Goal: Task Accomplishment & Management: Complete application form

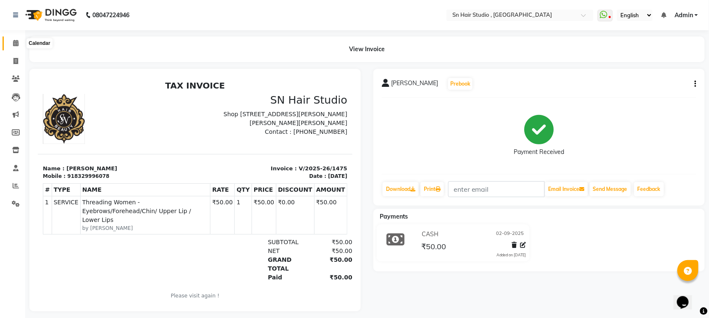
click at [17, 40] on icon at bounding box center [15, 43] width 5 height 6
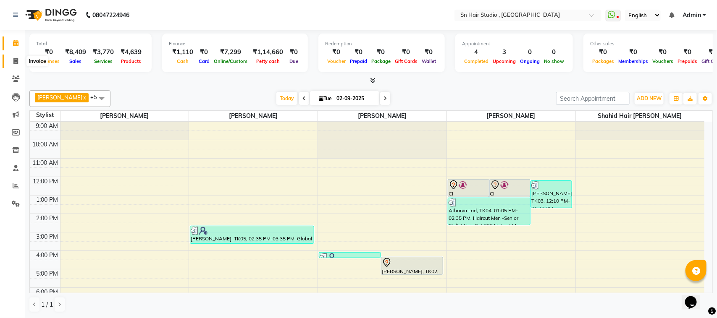
click at [15, 59] on icon at bounding box center [15, 61] width 5 height 6
select select "6415"
select select "service"
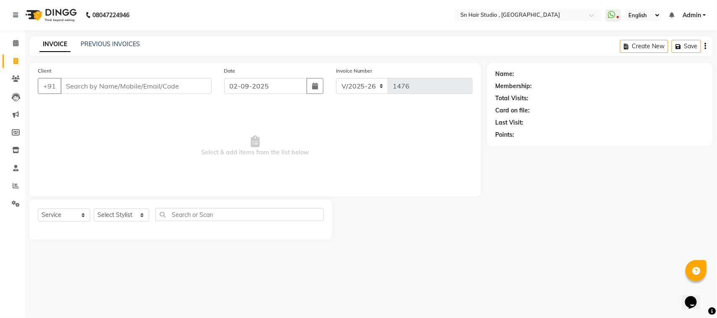
click at [78, 86] on input "Client" at bounding box center [135, 86] width 151 height 16
type input "u"
click at [133, 216] on select "Select Stylist [PERSON_NAME] [PERSON_NAME] [PERSON_NAME] hair [PERSON_NAME]" at bounding box center [121, 215] width 55 height 13
select select "58014"
click at [94, 209] on select "Select Stylist [PERSON_NAME] [PERSON_NAME] [PERSON_NAME] hair [PERSON_NAME]" at bounding box center [121, 215] width 55 height 13
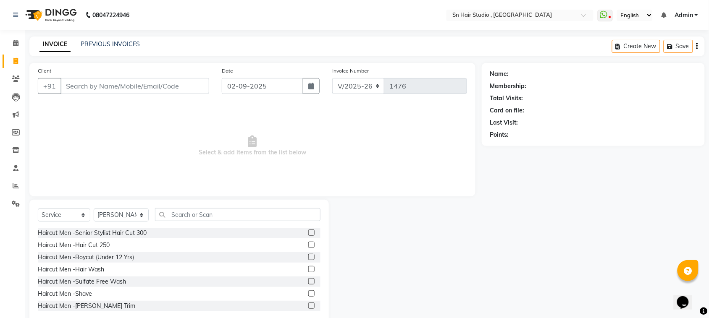
click at [128, 265] on div "Haircut Men -Hair Wash" at bounding box center [179, 269] width 283 height 10
click at [182, 214] on input "text" at bounding box center [237, 214] width 165 height 13
click at [188, 212] on input "text" at bounding box center [237, 214] width 165 height 13
click at [141, 89] on input "Client" at bounding box center [134, 86] width 149 height 16
click at [147, 84] on input "Client" at bounding box center [134, 86] width 149 height 16
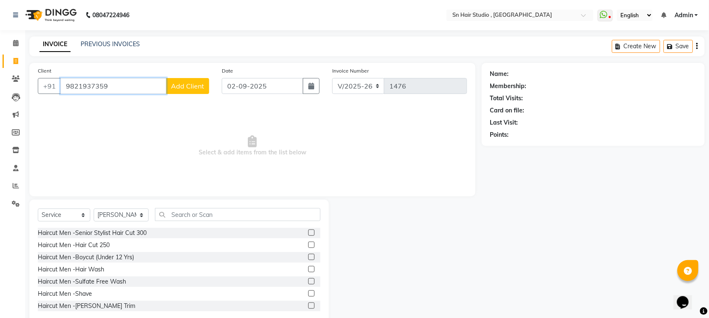
type input "9821937359"
click at [191, 86] on span "Add Client" at bounding box center [187, 86] width 33 height 8
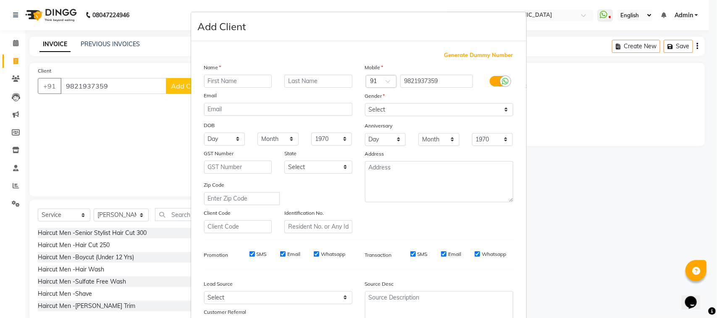
click at [232, 81] on input "text" at bounding box center [238, 81] width 68 height 13
type input "vijay"
click at [309, 77] on input "text" at bounding box center [318, 81] width 68 height 13
type input "punekar"
click at [392, 107] on select "Select [DEMOGRAPHIC_DATA] [DEMOGRAPHIC_DATA] Other Prefer Not To Say" at bounding box center [439, 109] width 148 height 13
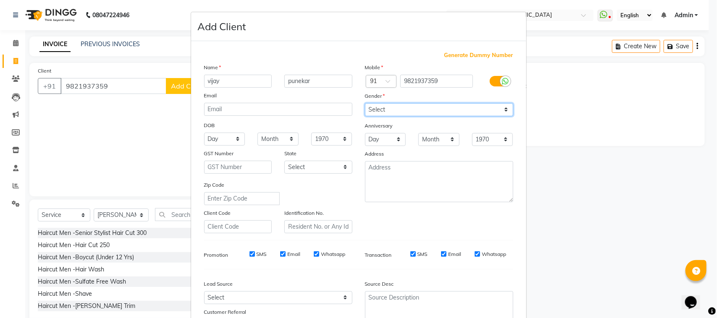
select select "[DEMOGRAPHIC_DATA]"
click at [365, 103] on select "Select [DEMOGRAPHIC_DATA] [DEMOGRAPHIC_DATA] Other Prefer Not To Say" at bounding box center [439, 109] width 148 height 13
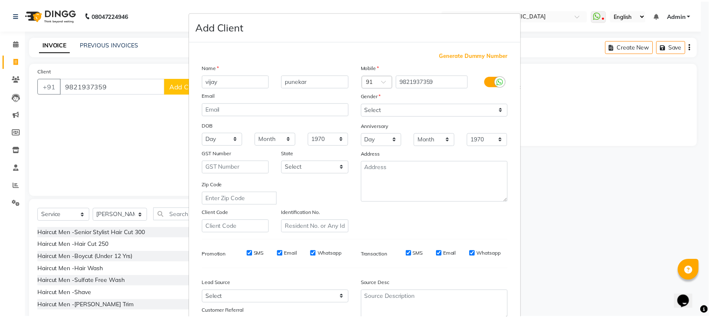
scroll to position [66, 0]
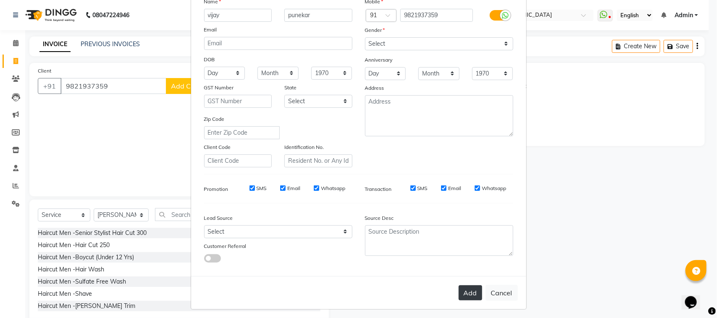
click at [467, 286] on button "Add" at bounding box center [470, 292] width 24 height 15
select select
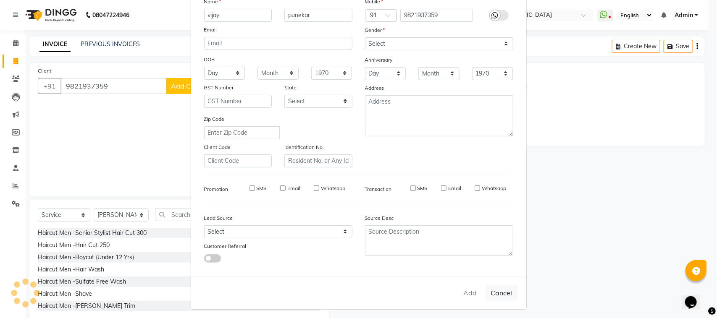
select select
checkbox input "false"
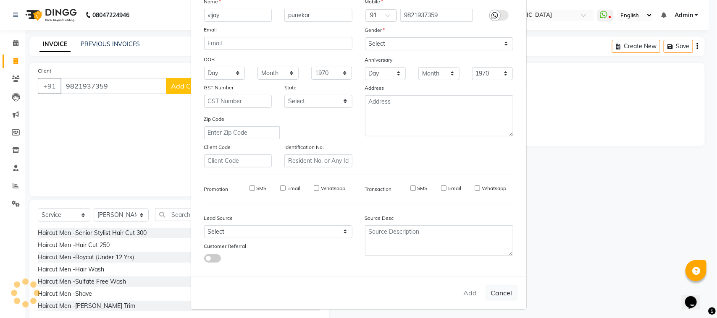
checkbox input "false"
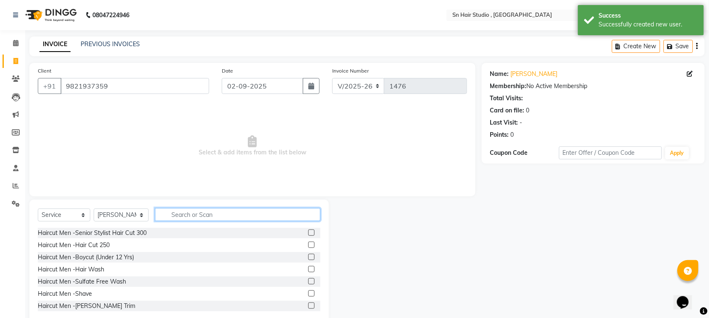
click at [173, 214] on input "text" at bounding box center [237, 214] width 165 height 13
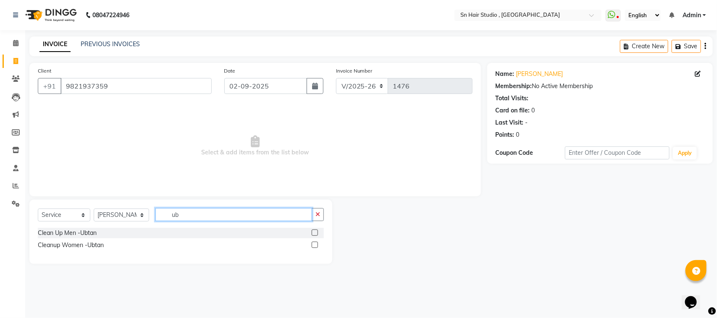
type input "u"
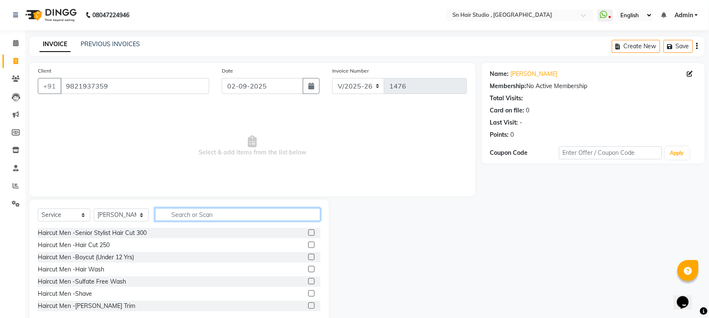
click at [197, 213] on input "text" at bounding box center [237, 214] width 165 height 13
click at [202, 217] on input "text" at bounding box center [237, 214] width 165 height 13
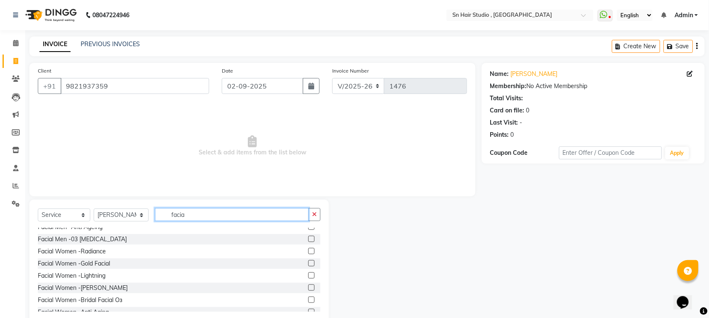
scroll to position [53, 0]
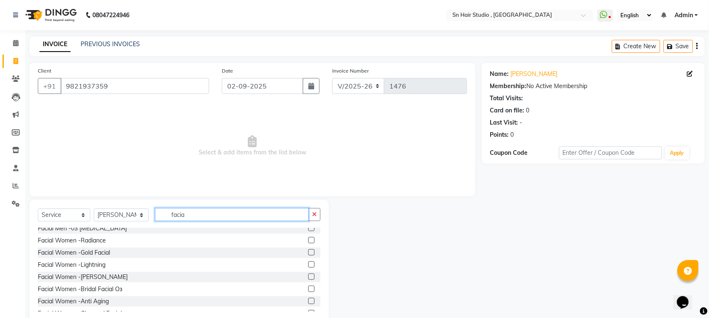
type input "facia"
click at [308, 277] on label at bounding box center [311, 277] width 6 height 6
click at [308, 277] on input "checkbox" at bounding box center [310, 277] width 5 height 5
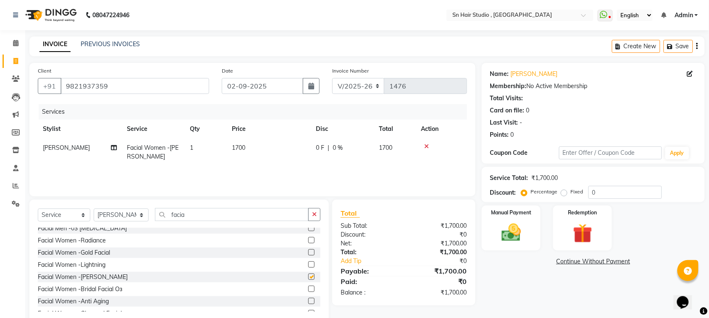
checkbox input "false"
click at [236, 145] on span "1700" at bounding box center [238, 148] width 13 height 8
select select "58014"
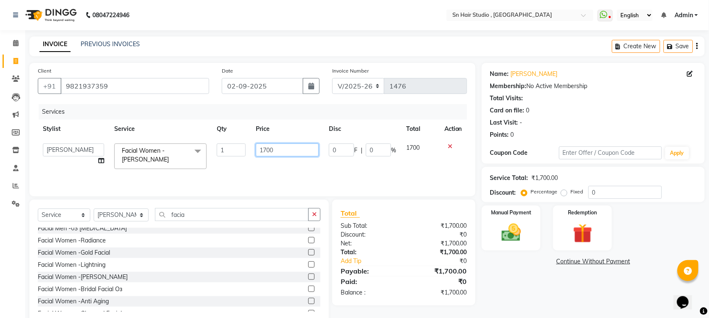
click at [287, 152] on input "1700" at bounding box center [287, 150] width 63 height 13
type input "1"
type input "1500"
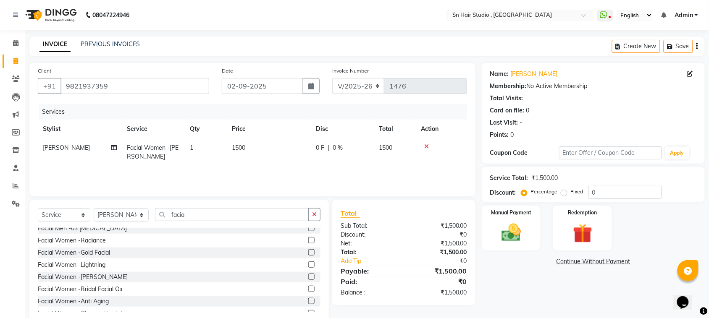
click at [288, 164] on td "1500" at bounding box center [269, 153] width 84 height 28
select select "58014"
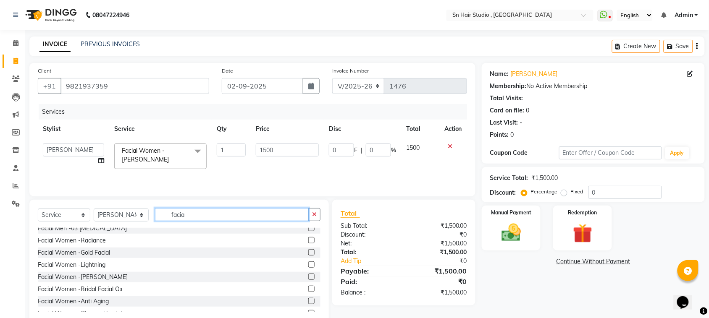
click at [201, 215] on input "facia" at bounding box center [232, 214] width 154 height 13
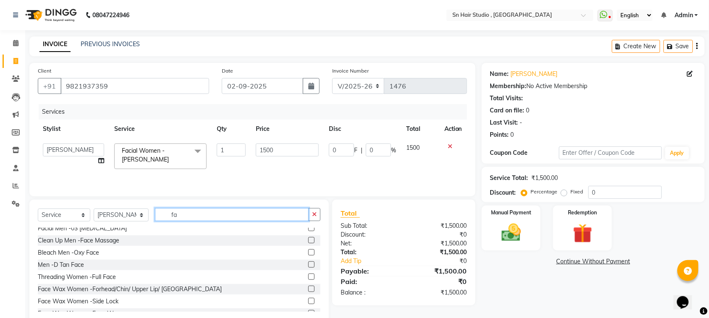
type input "f"
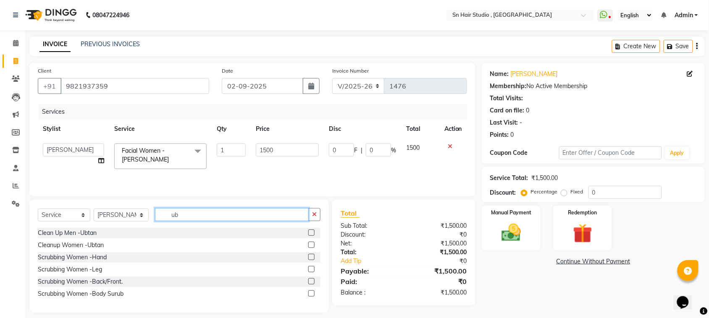
scroll to position [0, 0]
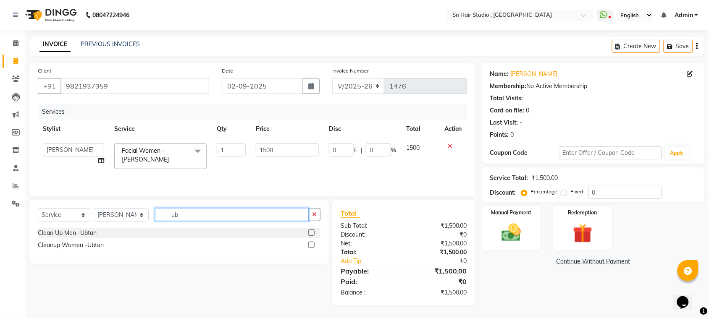
type input "u"
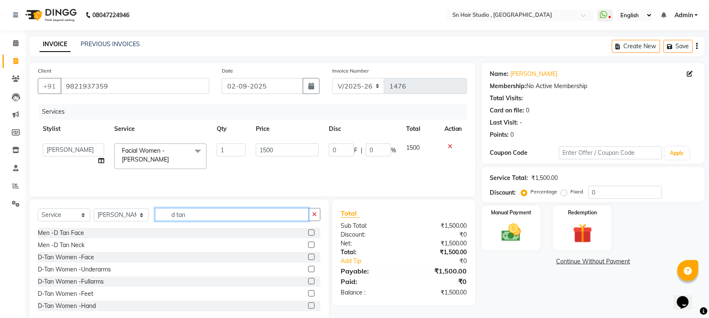
type input "d tan"
click at [308, 256] on label at bounding box center [311, 257] width 6 height 6
click at [308, 256] on input "checkbox" at bounding box center [310, 257] width 5 height 5
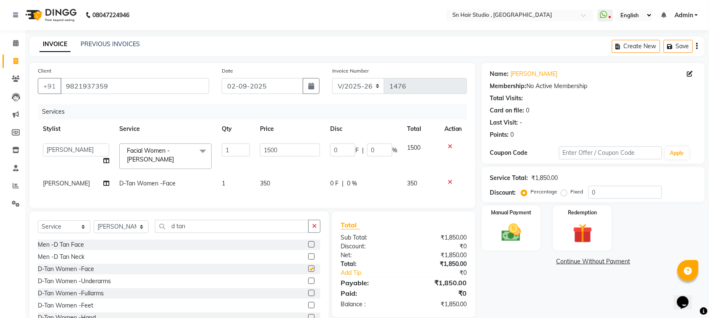
checkbox input "false"
click at [264, 233] on input "d tan" at bounding box center [232, 226] width 154 height 13
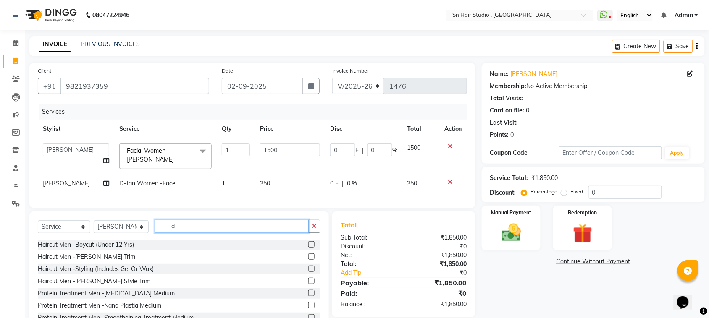
type input "d"
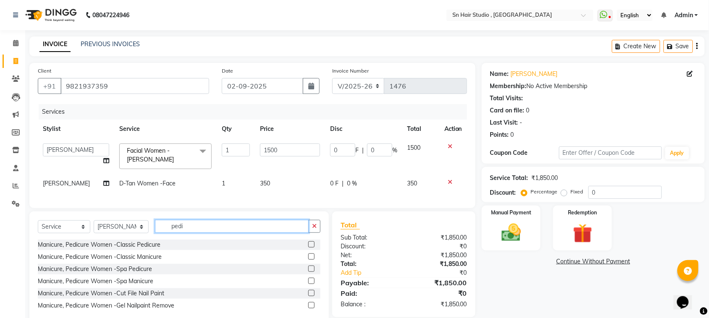
type input "pedi"
click at [312, 248] on label at bounding box center [311, 244] width 6 height 6
click at [312, 248] on input "checkbox" at bounding box center [310, 244] width 5 height 5
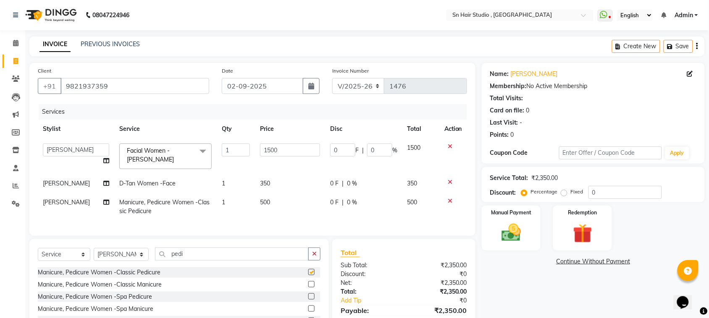
checkbox input "false"
click at [254, 261] on input "pedi" at bounding box center [232, 254] width 154 height 13
type input "p"
click at [118, 261] on select "Select Stylist [PERSON_NAME] [PERSON_NAME] [PERSON_NAME] hair [PERSON_NAME]" at bounding box center [121, 254] width 55 height 13
click at [94, 256] on select "Select Stylist [PERSON_NAME] [PERSON_NAME] [PERSON_NAME] hair [PERSON_NAME]" at bounding box center [121, 254] width 55 height 13
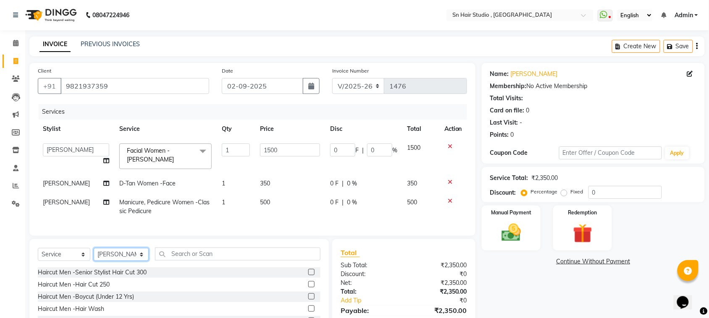
click at [121, 261] on select "Select Stylist [PERSON_NAME] [PERSON_NAME] [PERSON_NAME] hair [PERSON_NAME]" at bounding box center [121, 254] width 55 height 13
select select "67678"
click at [94, 256] on select "Select Stylist [PERSON_NAME] [PERSON_NAME] [PERSON_NAME] hair [PERSON_NAME]" at bounding box center [121, 254] width 55 height 13
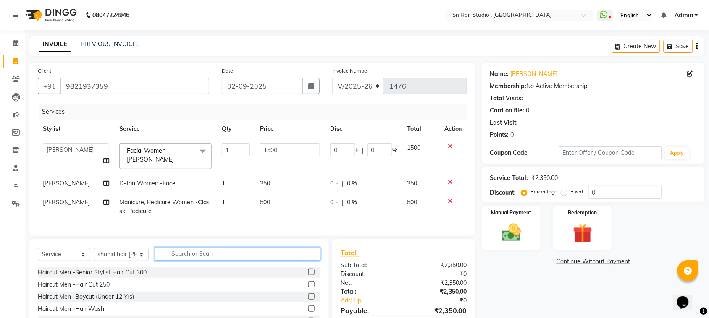
click at [183, 261] on input "text" at bounding box center [237, 254] width 165 height 13
type input "hairc"
click at [308, 288] on label at bounding box center [311, 284] width 6 height 6
click at [308, 288] on input "checkbox" at bounding box center [310, 284] width 5 height 5
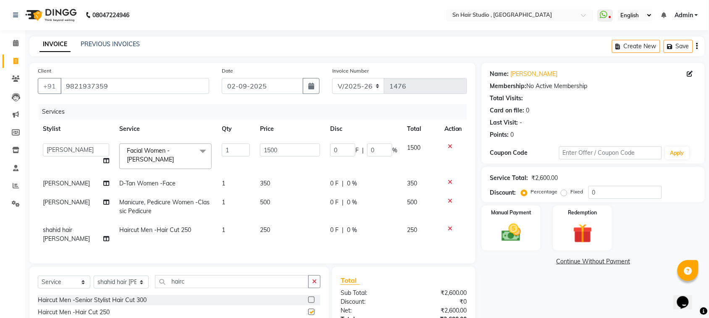
checkbox input "false"
click at [601, 193] on input "0" at bounding box center [624, 192] width 73 height 13
type input "2"
type input "30"
type input "2"
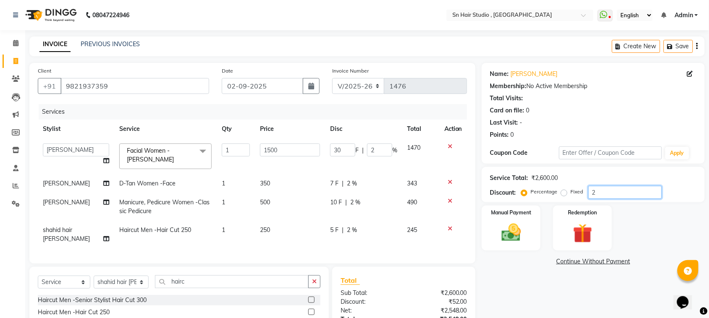
type input "20"
type input "300"
type input "20"
click at [511, 217] on div "Manual Payment" at bounding box center [510, 228] width 61 height 47
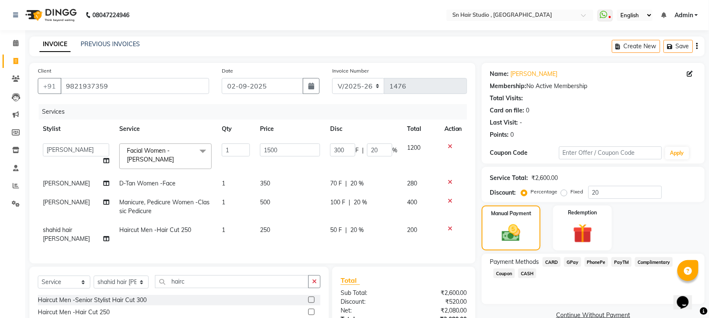
click at [567, 260] on span "GPay" at bounding box center [572, 262] width 17 height 10
click at [600, 314] on button "Add Payment" at bounding box center [629, 317] width 133 height 13
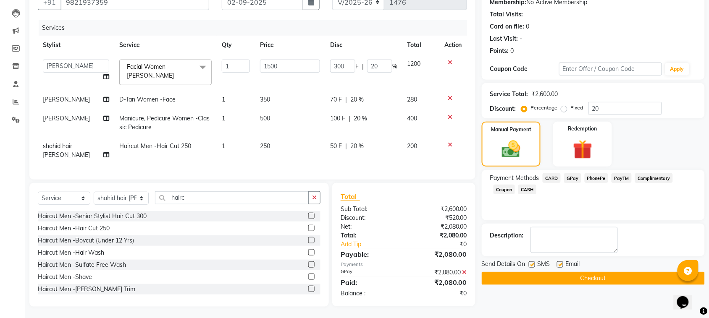
click at [222, 118] on span "1" at bounding box center [223, 119] width 3 height 8
select select "58014"
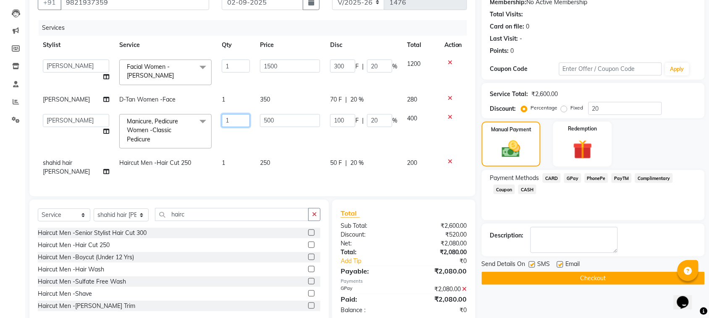
click at [231, 120] on input "1" at bounding box center [236, 120] width 28 height 13
type input "2"
click at [233, 137] on tbody "[PERSON_NAME] [PERSON_NAME] [PERSON_NAME] hair [PERSON_NAME] Facial Women -Tan …" at bounding box center [252, 118] width 429 height 127
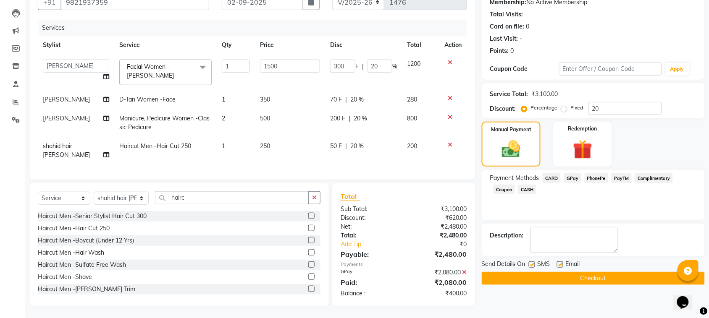
click at [232, 127] on td "2" at bounding box center [236, 123] width 38 height 28
select select "58014"
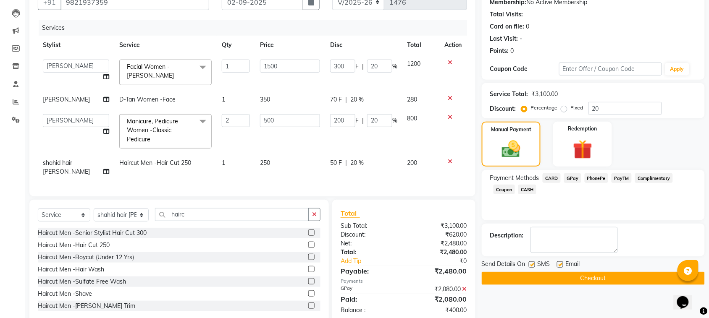
click at [222, 164] on span "1" at bounding box center [223, 163] width 3 height 8
select select "67678"
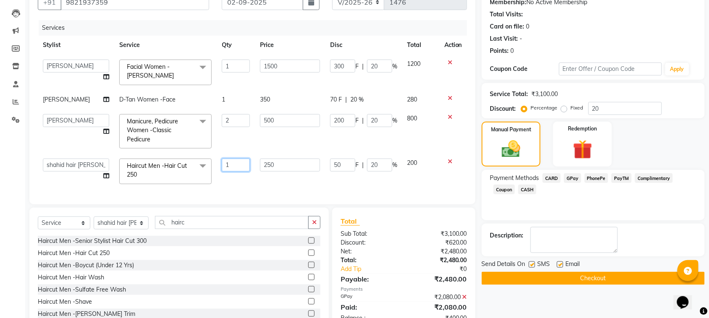
click at [236, 165] on input "1" at bounding box center [236, 165] width 28 height 13
type input "2"
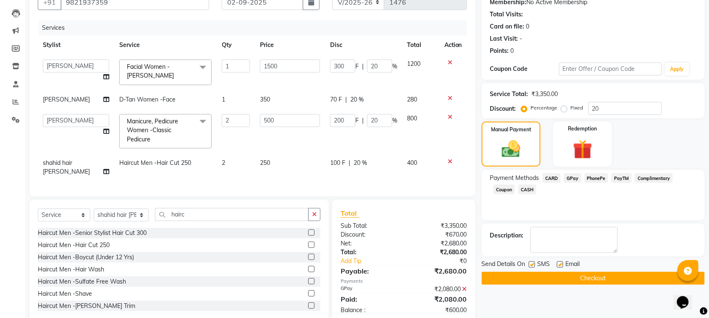
click at [248, 189] on div "Client [PHONE_NUMBER] Date [DATE] Invoice Number V/2025 V/[PHONE_NUMBER] Servic…" at bounding box center [252, 87] width 446 height 217
click at [464, 288] on icon at bounding box center [464, 289] width 5 height 6
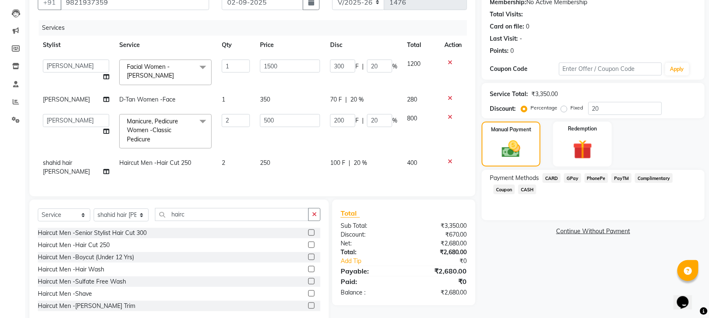
click at [572, 178] on span "GPay" at bounding box center [572, 178] width 17 height 10
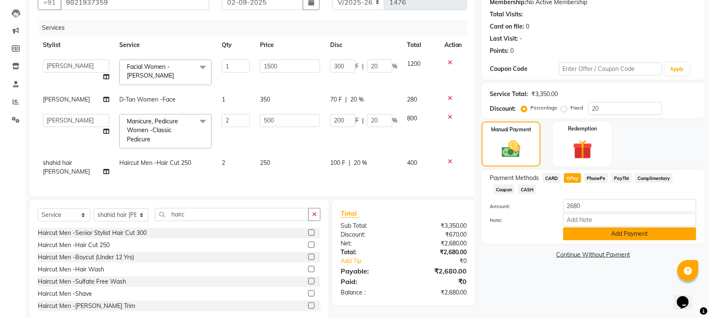
click at [624, 234] on button "Add Payment" at bounding box center [629, 234] width 133 height 13
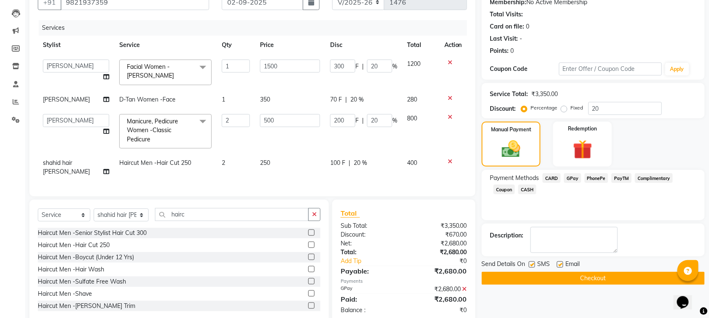
click at [610, 280] on button "Checkout" at bounding box center [593, 278] width 223 height 13
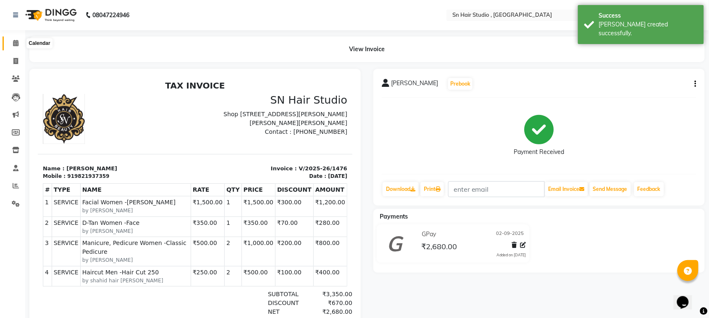
click at [14, 44] on icon at bounding box center [15, 43] width 5 height 6
